Goal: Task Accomplishment & Management: Manage account settings

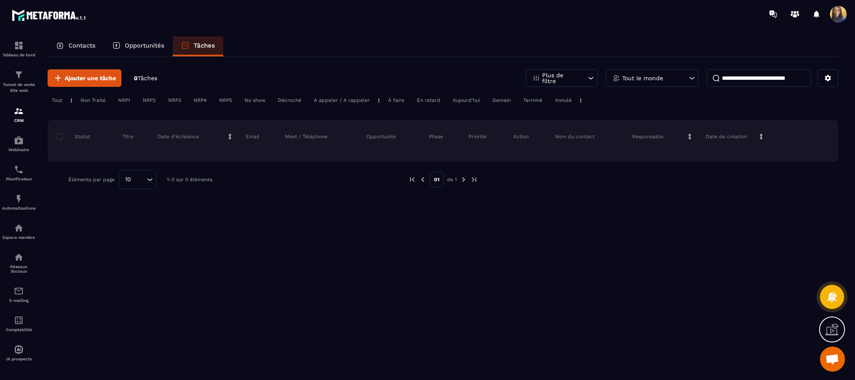
scroll to position [526, 0]
click at [78, 45] on p "Contacts" at bounding box center [81, 46] width 27 height 8
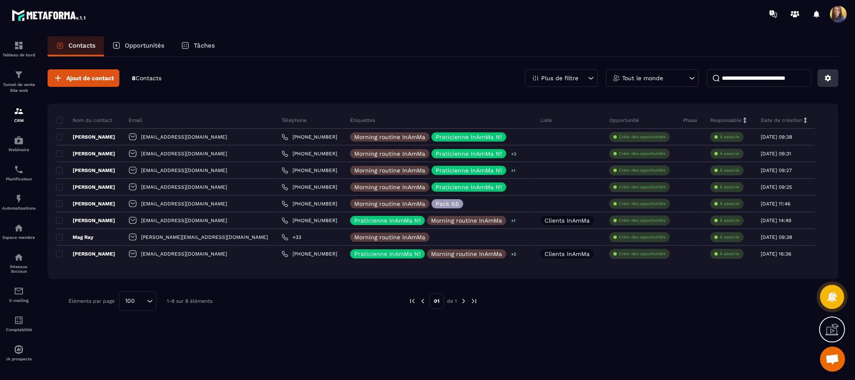
click at [829, 81] on icon at bounding box center [828, 78] width 8 height 8
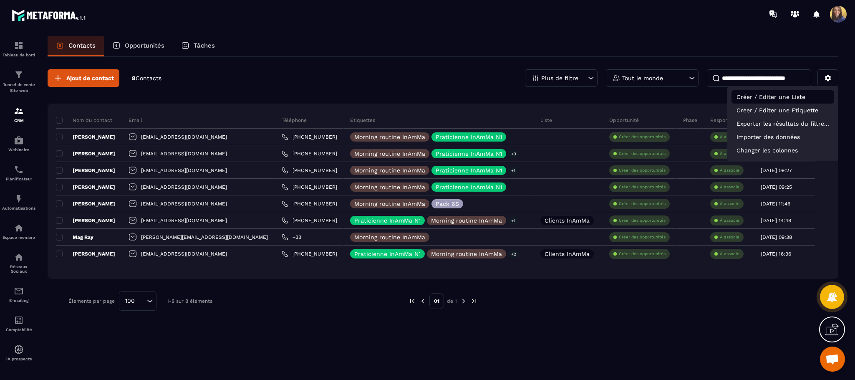
click at [798, 99] on p "Créer / Editer une Liste" at bounding box center [783, 96] width 103 height 13
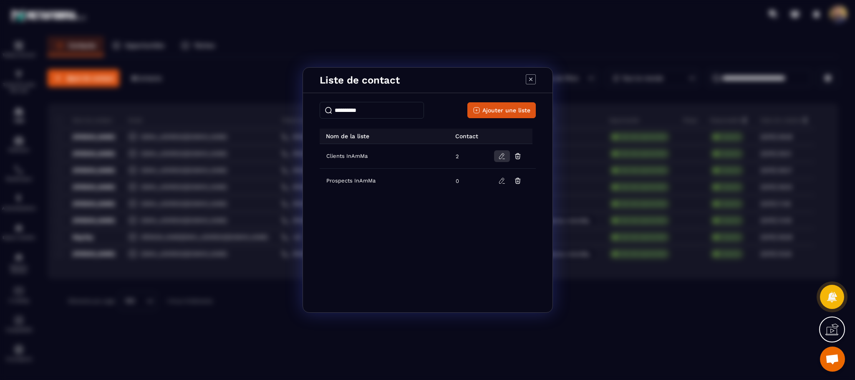
click at [503, 157] on icon "Modal window" at bounding box center [502, 156] width 8 height 8
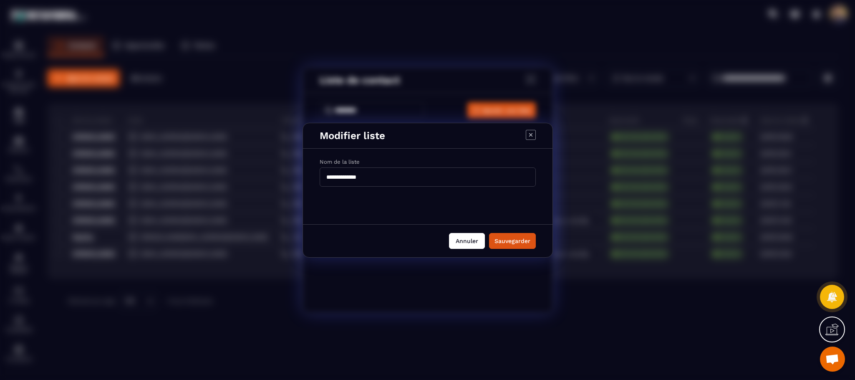
click at [466, 243] on button "Annuler" at bounding box center [467, 241] width 36 height 16
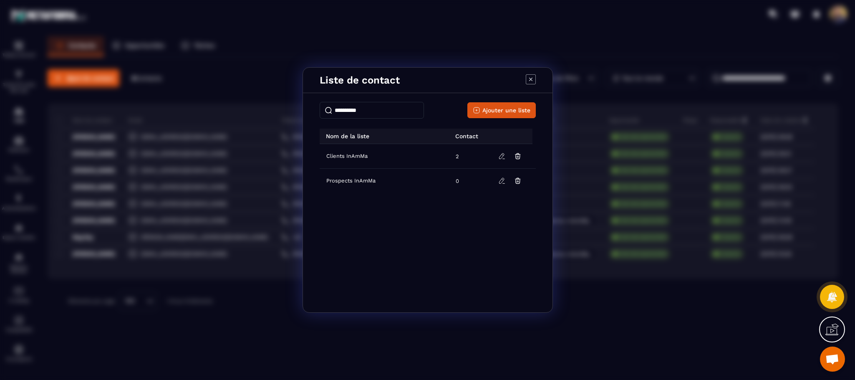
click at [529, 79] on icon "Modal window" at bounding box center [531, 79] width 10 height 10
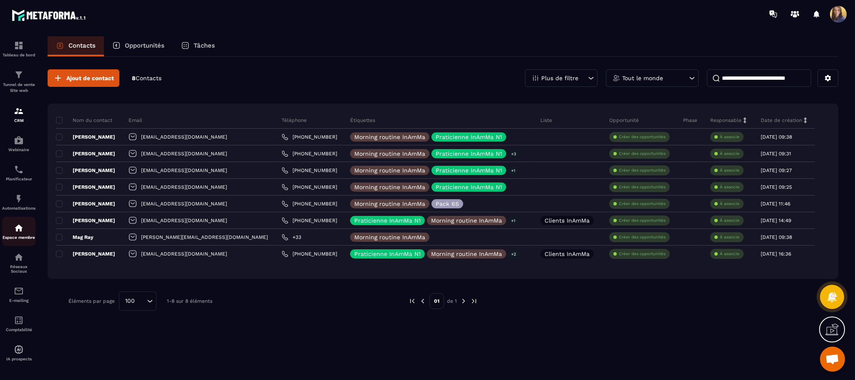
click at [19, 227] on img at bounding box center [19, 228] width 10 height 10
click at [18, 230] on img at bounding box center [19, 228] width 10 height 10
